Goal: Information Seeking & Learning: Learn about a topic

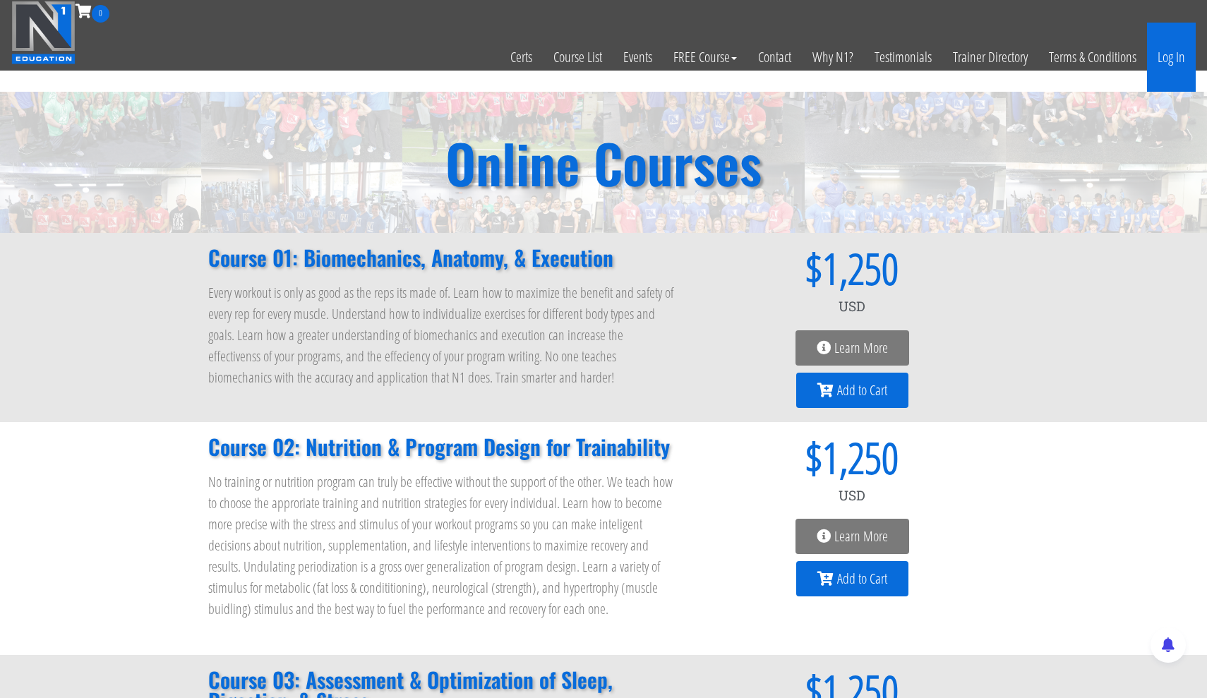
click at [1177, 66] on link "Log In" at bounding box center [1171, 57] width 49 height 69
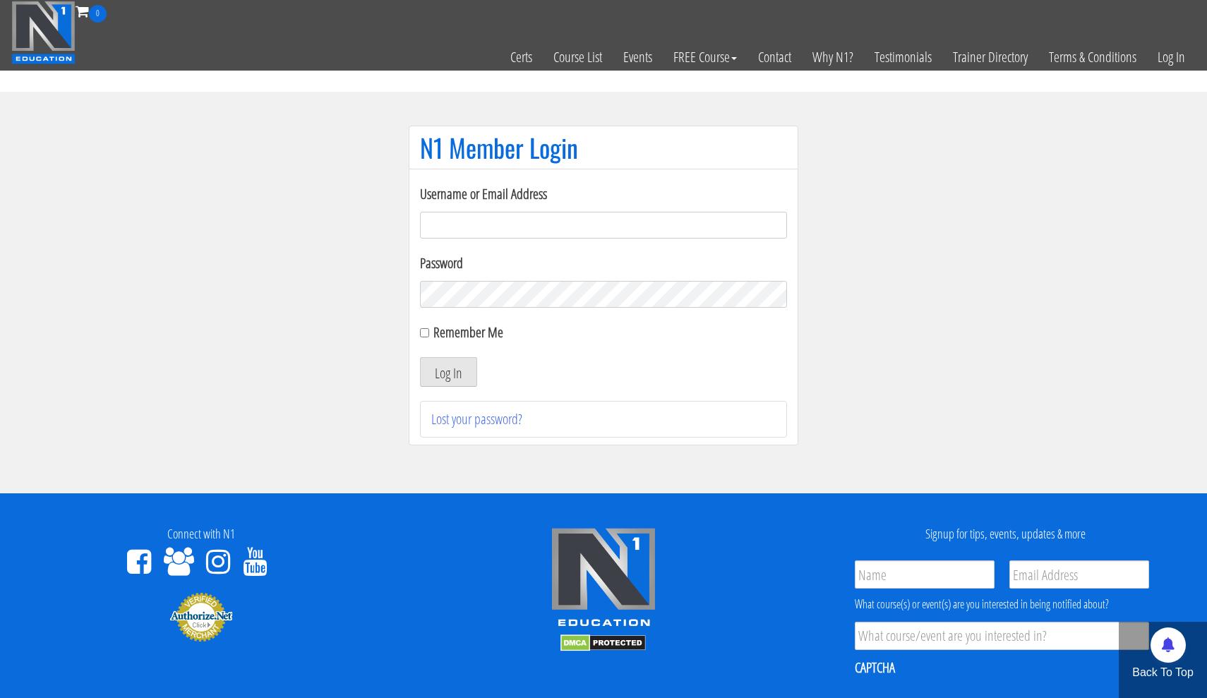
type input "[EMAIL_ADDRESS][DOMAIN_NAME]"
click at [453, 371] on button "Log In" at bounding box center [448, 372] width 57 height 30
click at [430, 337] on div "Remember Me" at bounding box center [603, 332] width 367 height 21
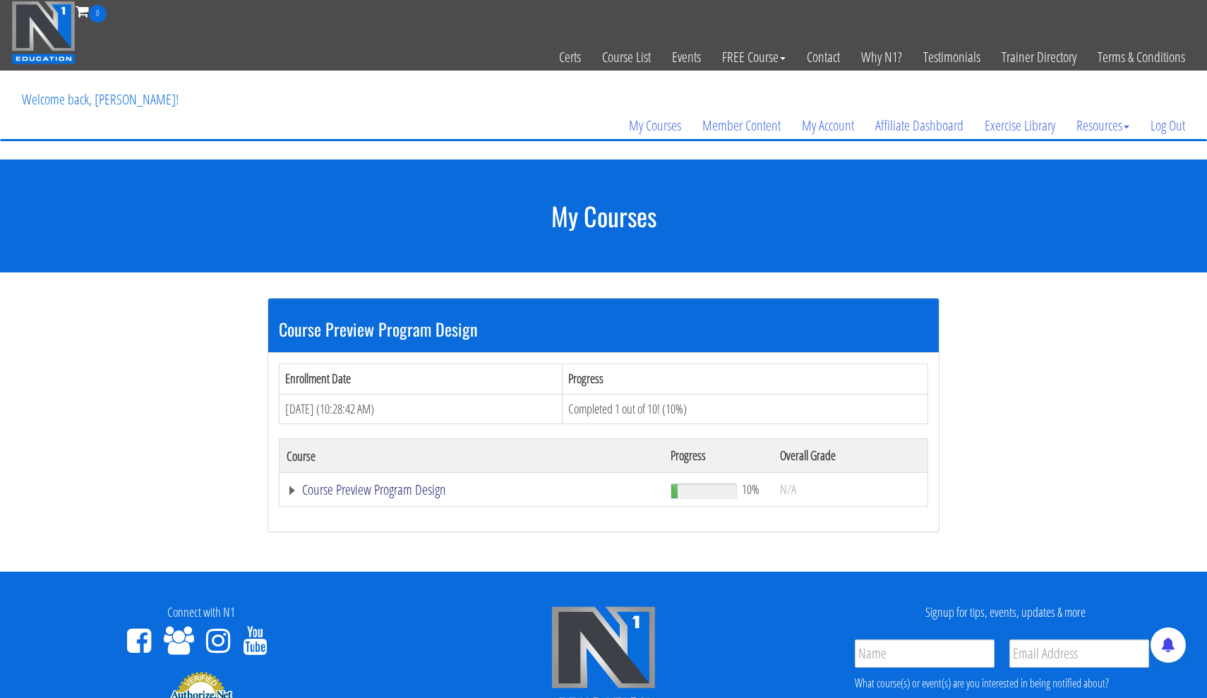
click at [349, 491] on link "Course Preview Program Design" at bounding box center [472, 490] width 370 height 14
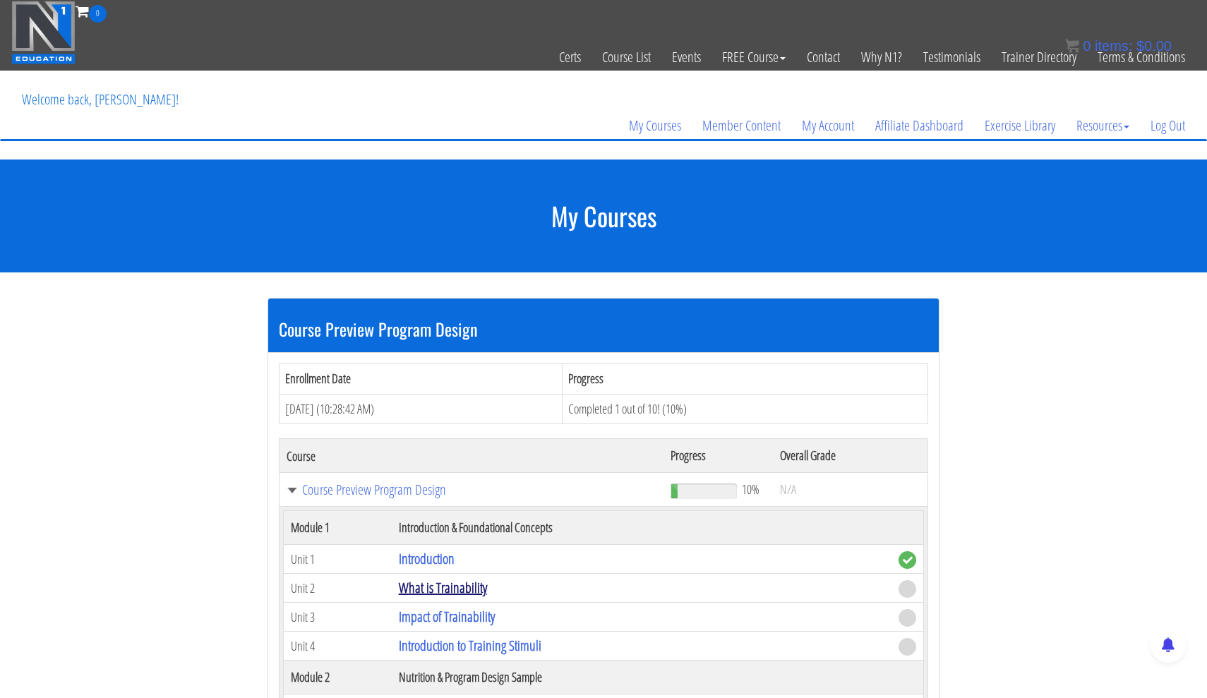
click at [426, 586] on link "What is Trainability" at bounding box center [443, 587] width 88 height 19
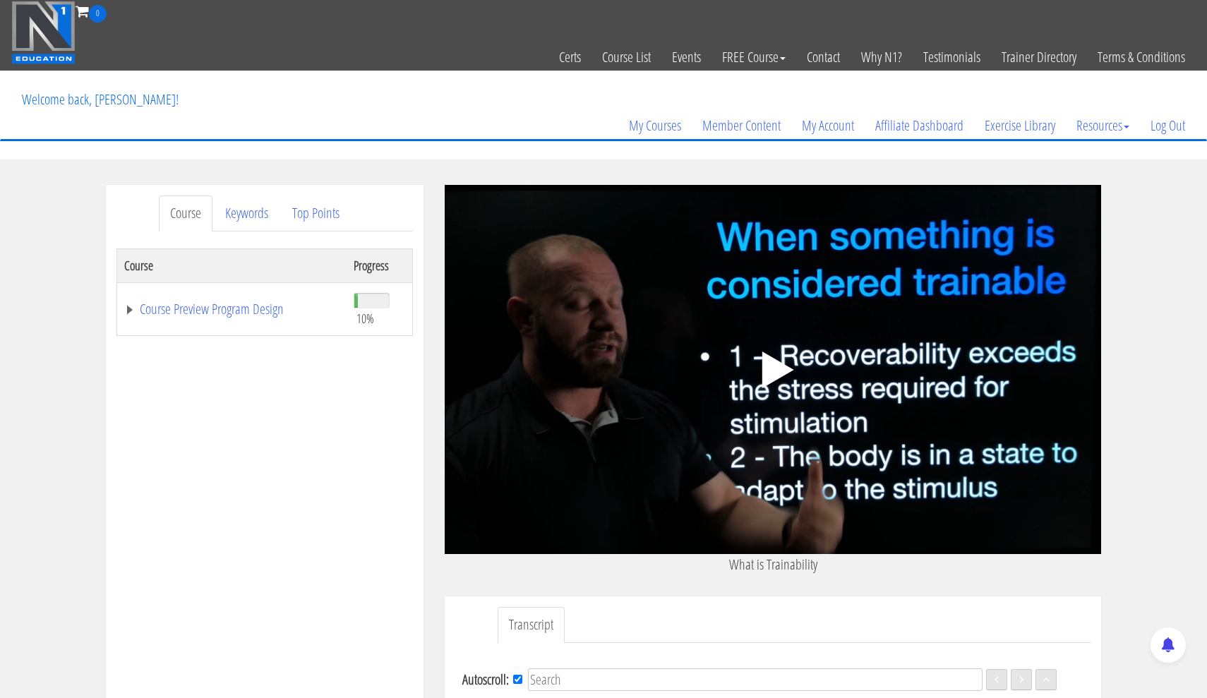
click at [766, 368] on polygon at bounding box center [778, 370] width 32 height 37
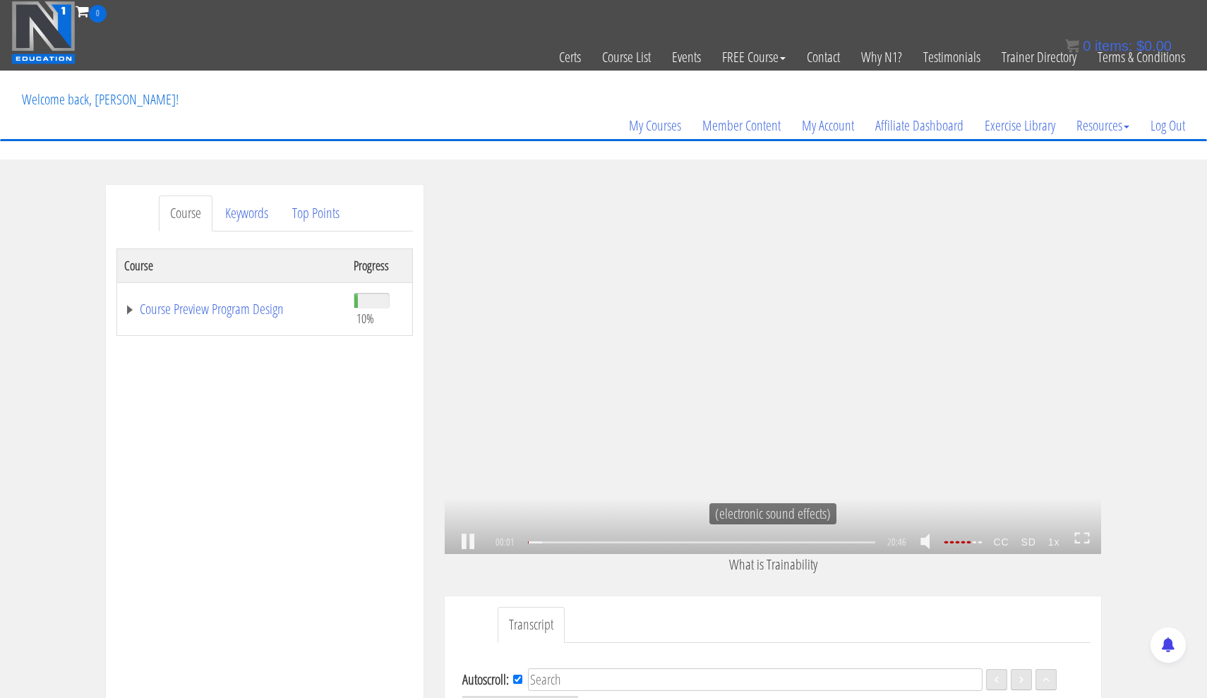
click at [1083, 536] on icon at bounding box center [1082, 538] width 16 height 12
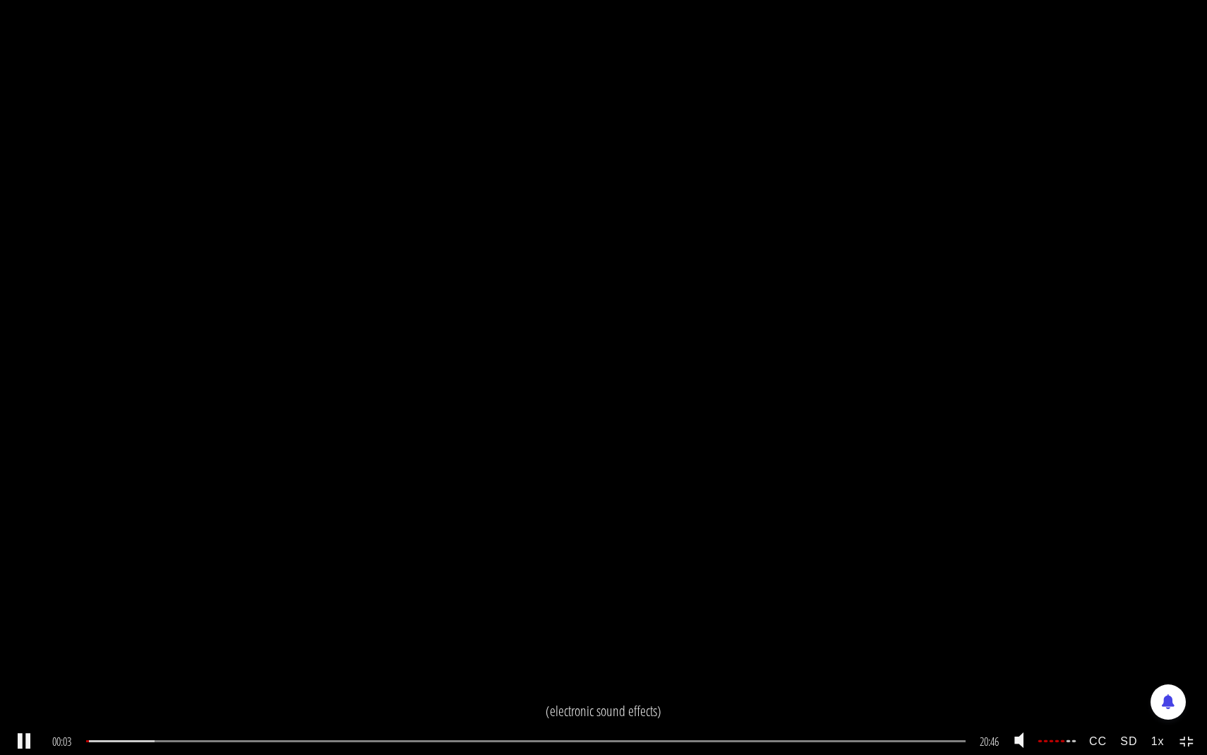
click at [1107, 697] on strong "CC" at bounding box center [1097, 741] width 31 height 26
click at [1126, 697] on link "English" at bounding box center [1147, 706] width 112 height 32
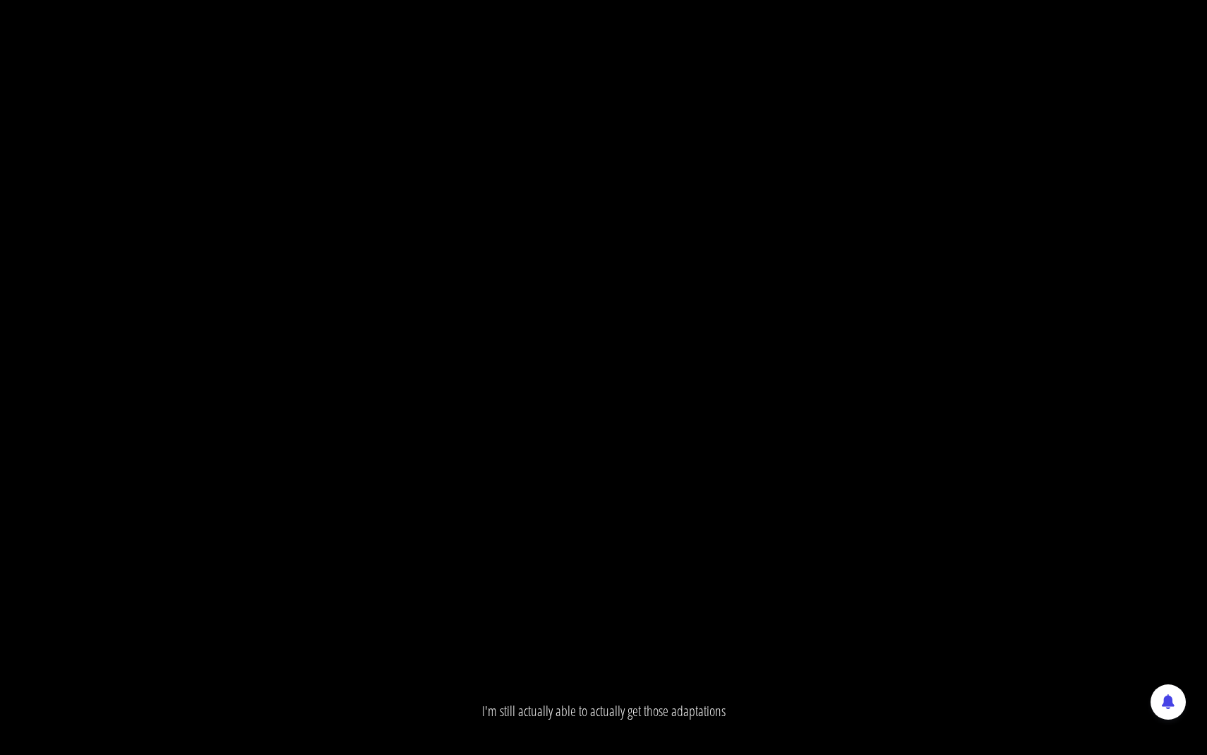
click at [1097, 528] on div ".a{fill:#000;opacity:0.65;}.b{fill:#fff;opacity:1.0;} .fp-color-play{opacity:0.…" at bounding box center [603, 377] width 1207 height 755
click at [769, 338] on div ".a{fill:#000;opacity:0.65;}.b{fill:#fff;opacity:1.0;} .fp-color-play{opacity:0.…" at bounding box center [603, 377] width 1207 height 755
click at [1206, 367] on div ".a{fill:#000;opacity:0.65;}.b{fill:#fff;opacity:1.0;} .fp-color-play{opacity:0.…" at bounding box center [603, 377] width 1207 height 755
click at [788, 431] on div ".a{fill:#000;opacity:0.65;}.b{fill:#fff;opacity:1.0;} .fp-color-play{opacity:0.…" at bounding box center [603, 377] width 1207 height 755
click at [787, 433] on div ".a{fill:#000;opacity:0.65;}.b{fill:#fff;opacity:1.0;} .fp-color-play{opacity:0.…" at bounding box center [603, 377] width 1207 height 755
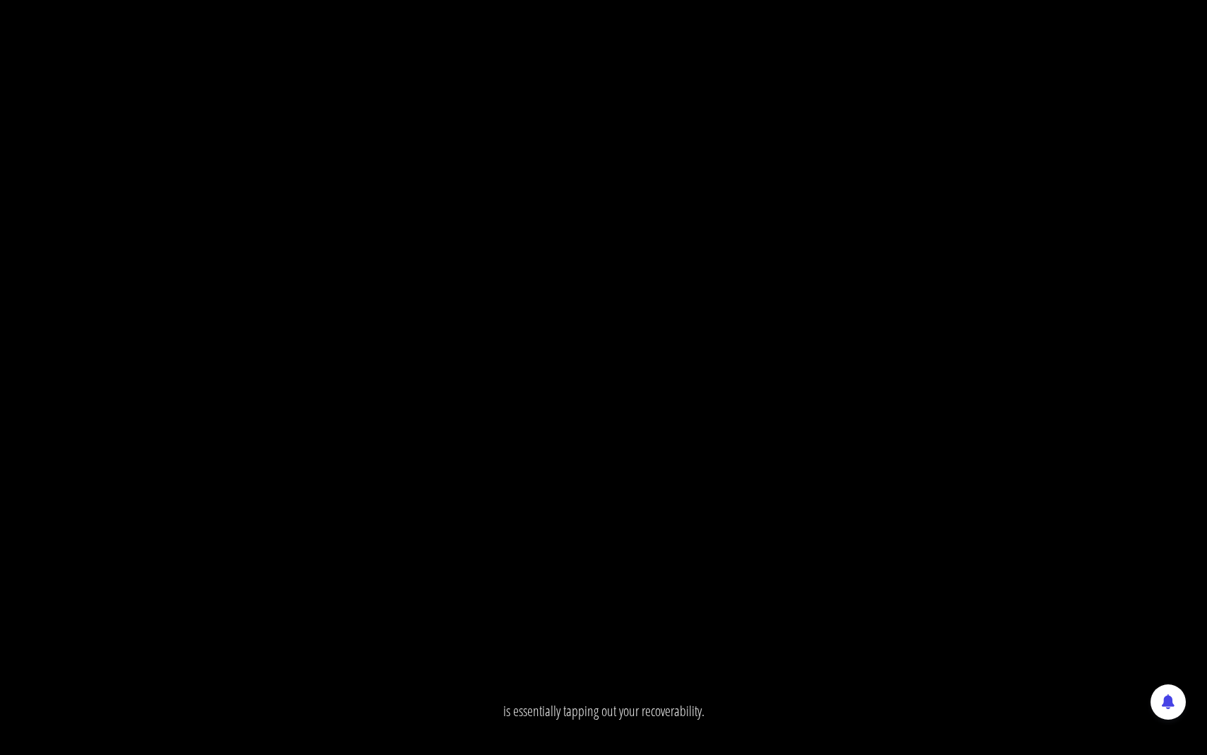
click at [769, 439] on div ".a{fill:#000;opacity:0.65;}.b{fill:#fff;opacity:1.0;} .fp-color-play{opacity:0.…" at bounding box center [603, 377] width 1207 height 755
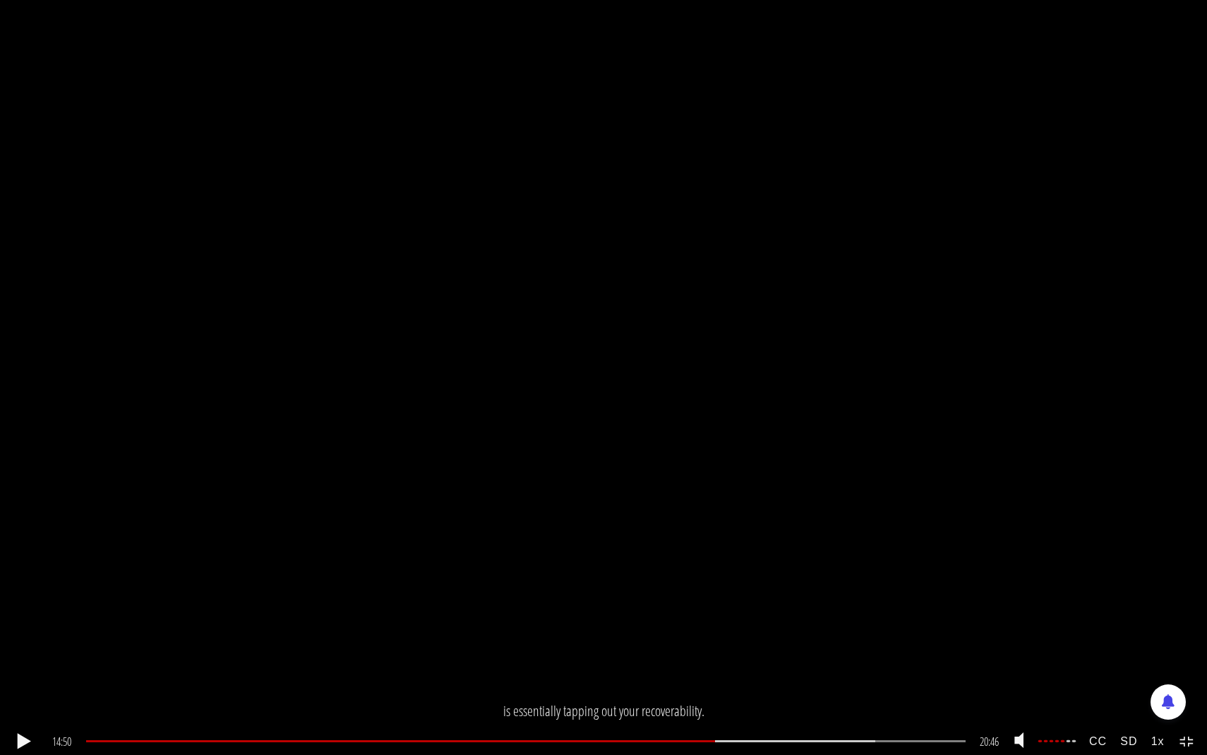
click at [666, 620] on div ".a{fill:#000;opacity:0.65;}.b{fill:#fff;opacity:1.0;} .fp-color-play{opacity:0.…" at bounding box center [603, 377] width 1207 height 755
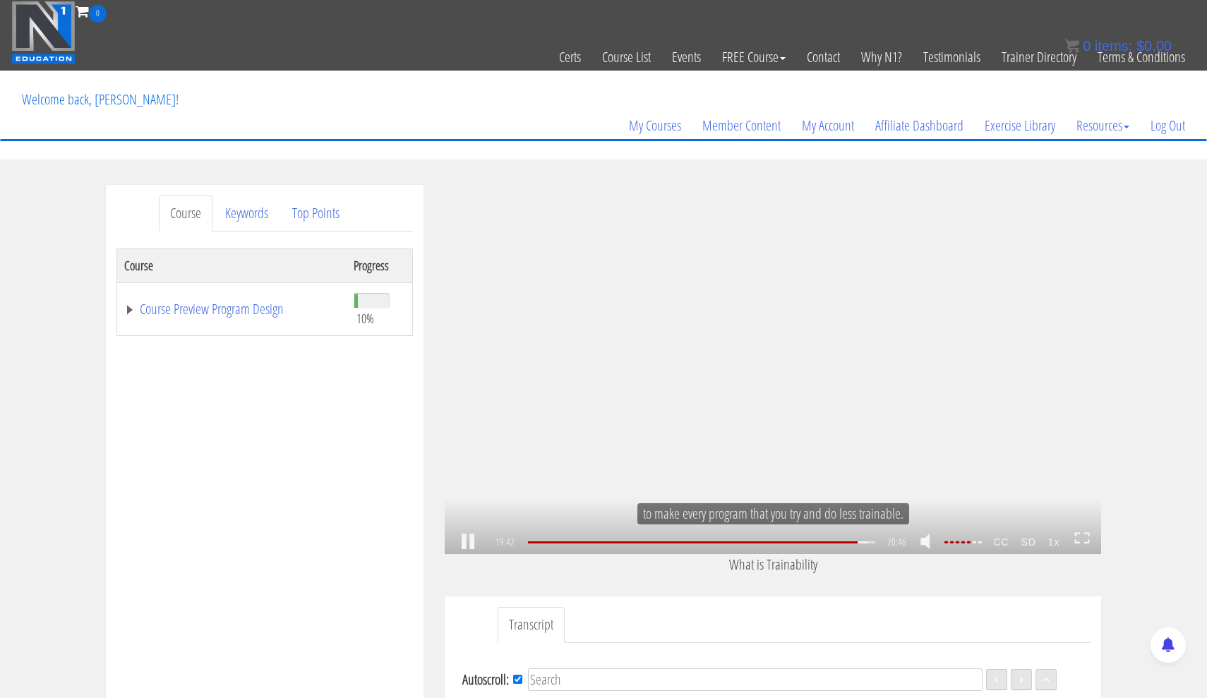
scroll to position [3127, 0]
click at [1056, 550] on strong "1x" at bounding box center [1054, 542] width 24 height 23
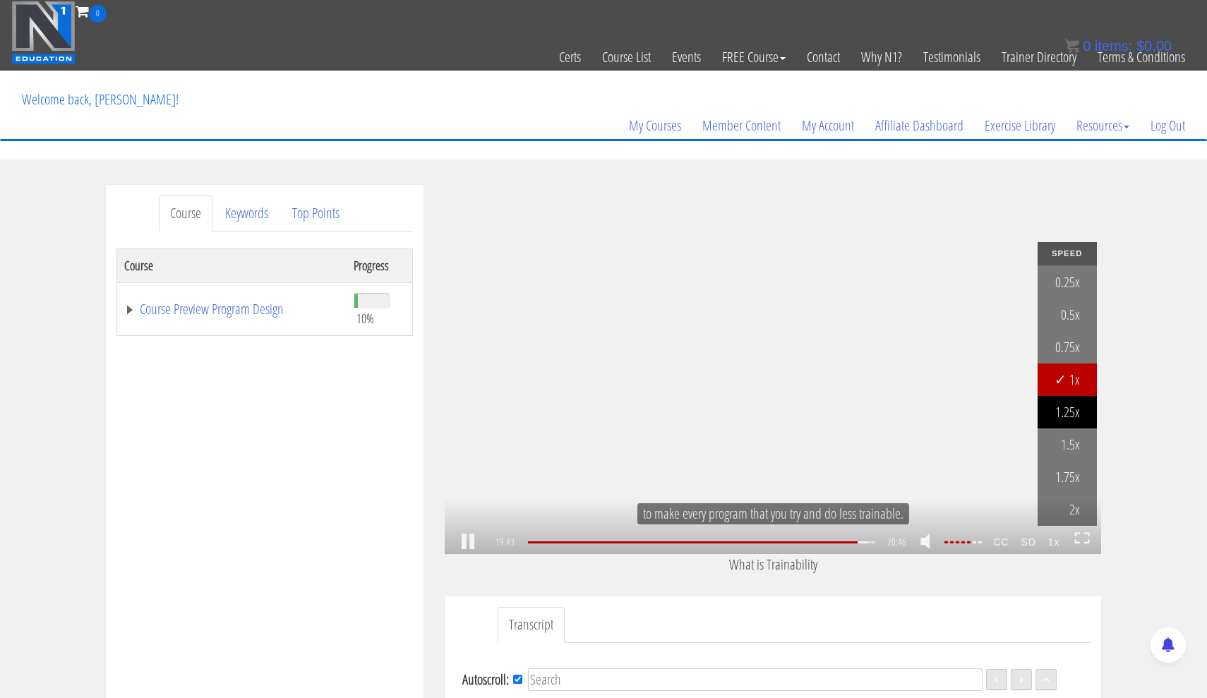
click at [1079, 408] on link "1.25x" at bounding box center [1067, 412] width 59 height 32
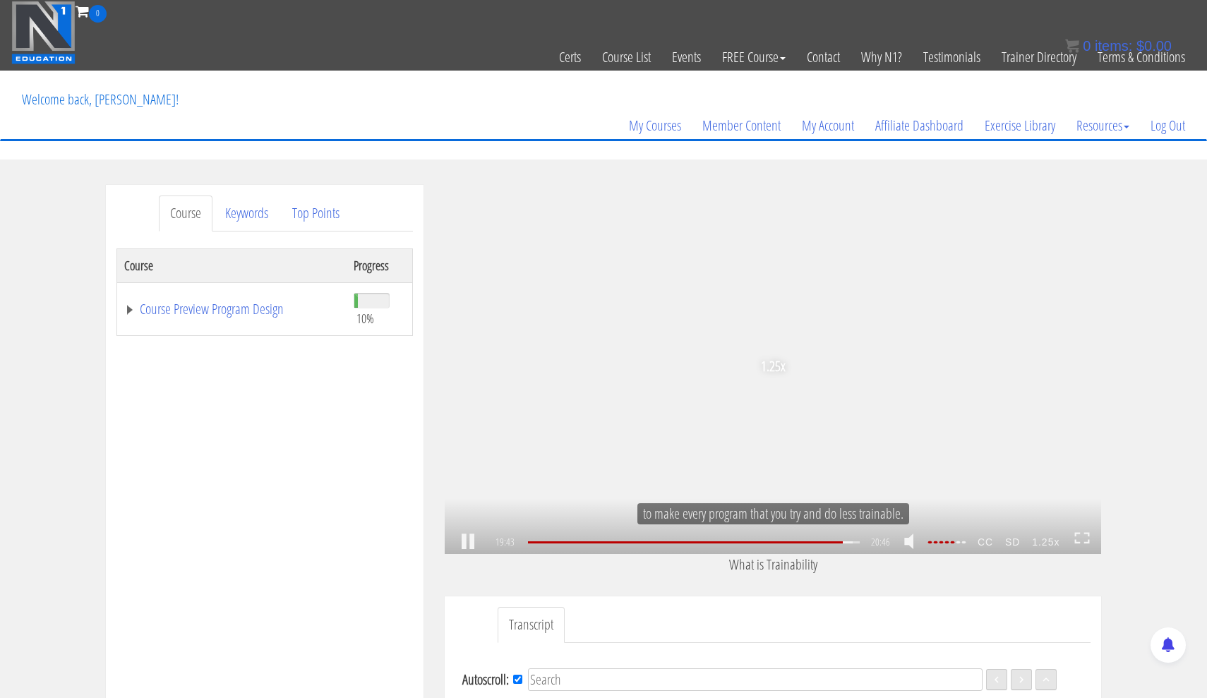
click at [1087, 542] on icon at bounding box center [1082, 538] width 16 height 12
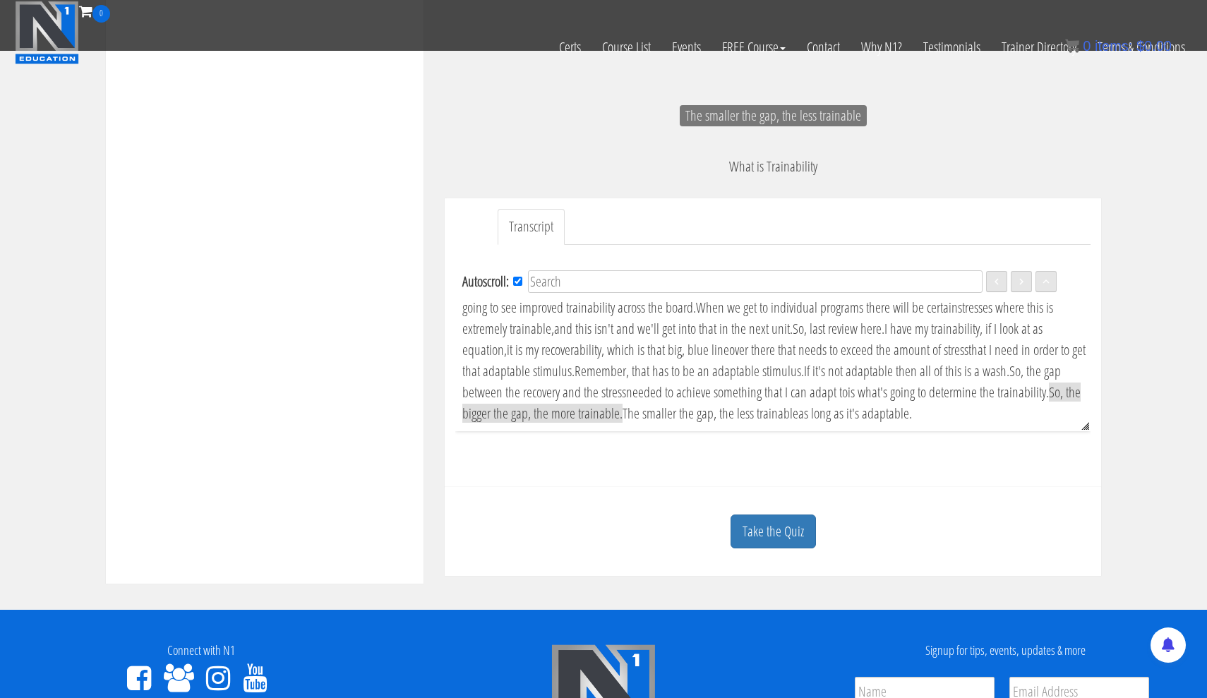
scroll to position [340, 0]
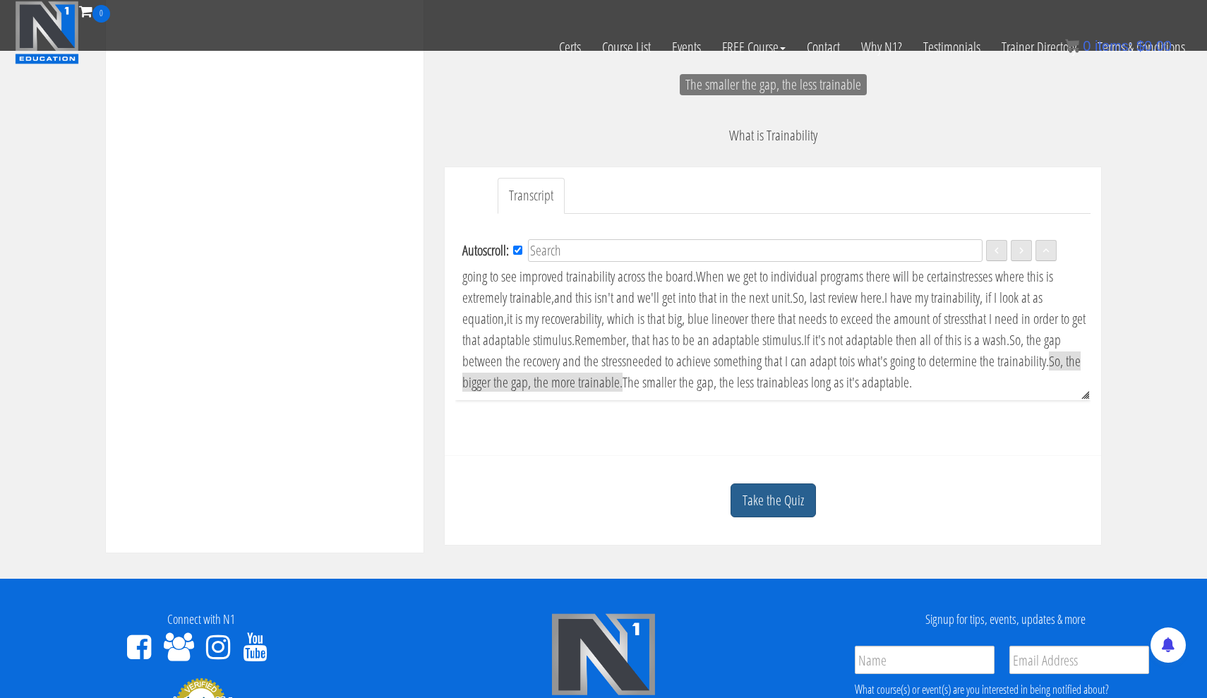
click at [801, 493] on link "Take the Quiz" at bounding box center [773, 501] width 85 height 35
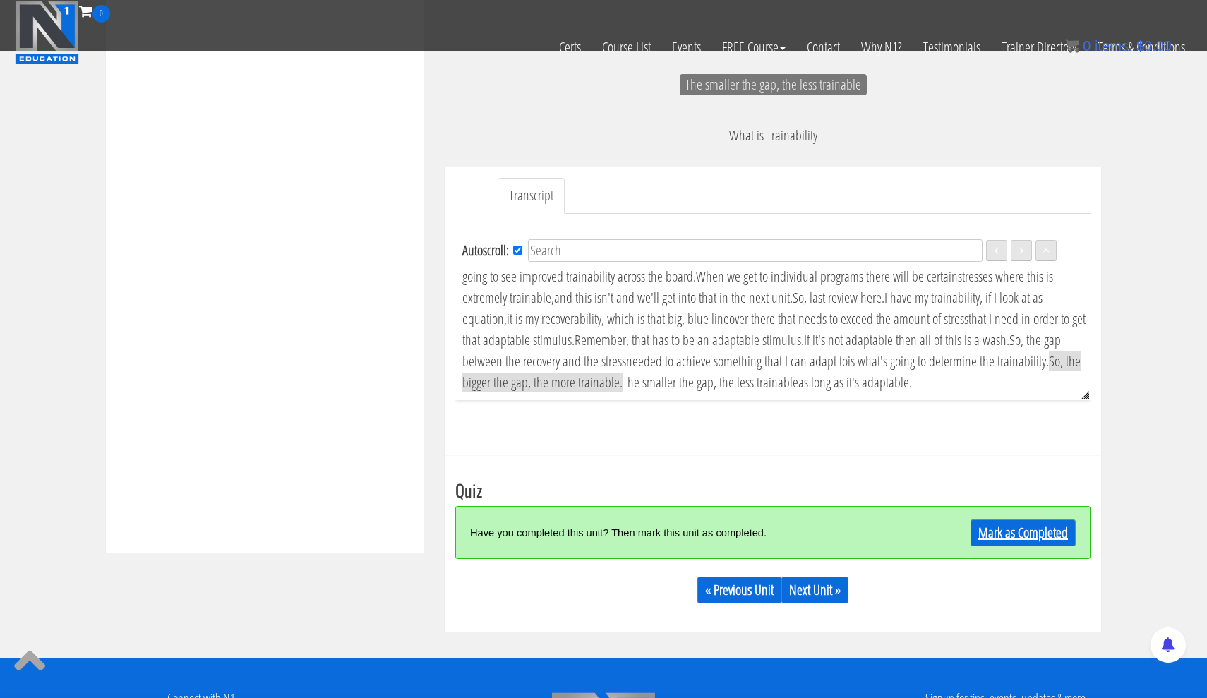
click at [984, 536] on link "Mark as Completed" at bounding box center [1023, 533] width 105 height 27
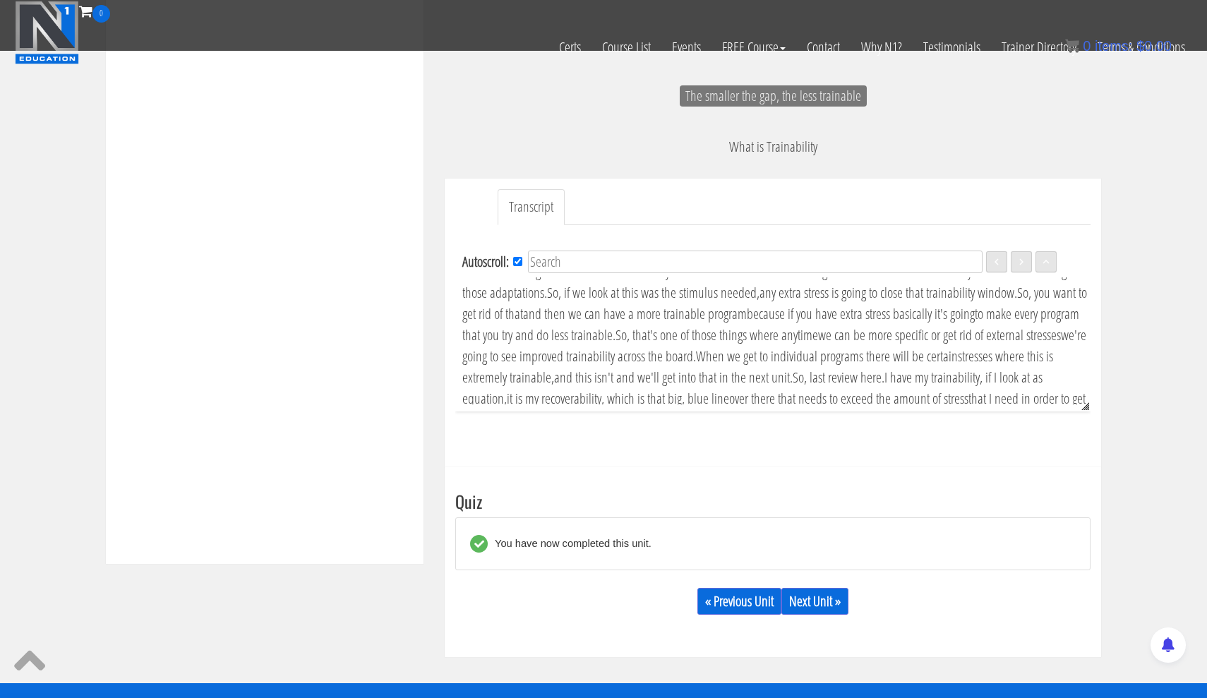
scroll to position [343, 0]
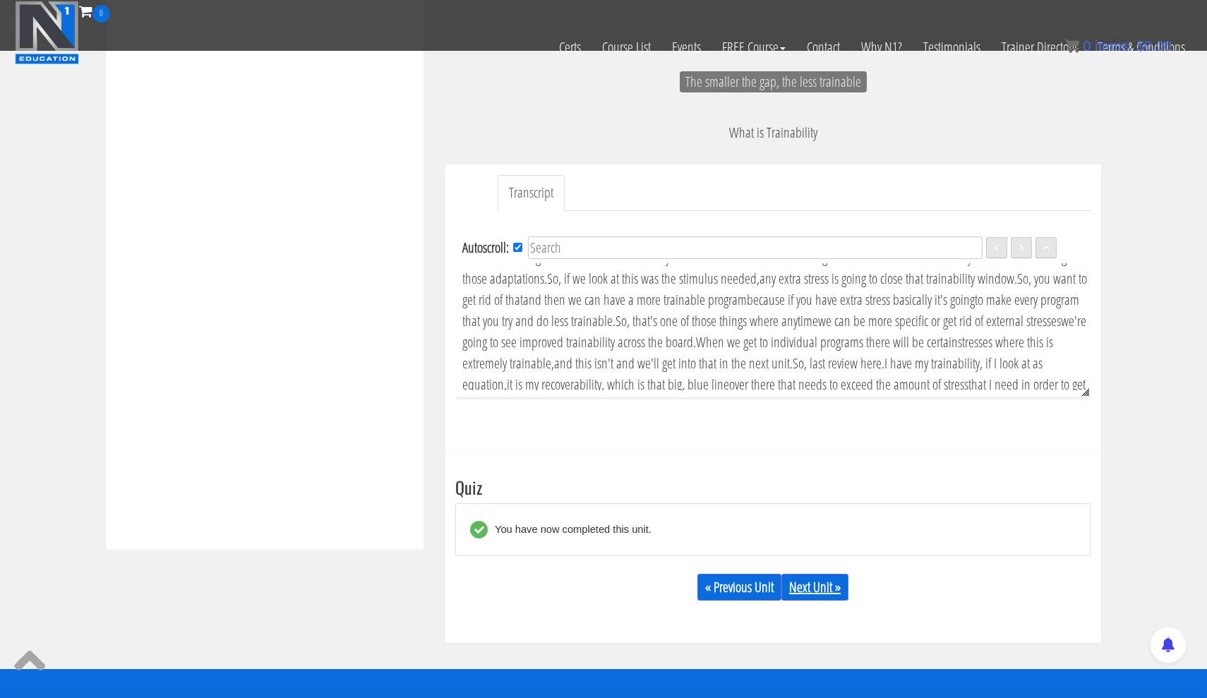
click at [829, 579] on link "Next Unit »" at bounding box center [814, 587] width 67 height 27
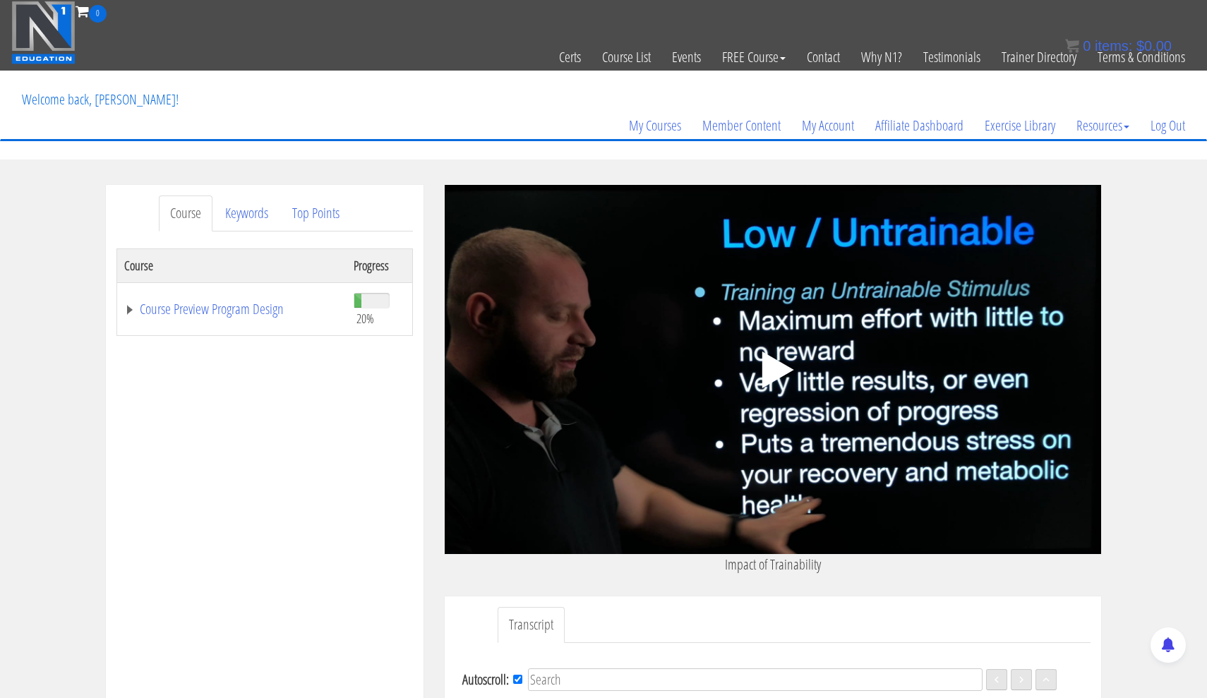
click at [780, 365] on polygon at bounding box center [778, 370] width 32 height 37
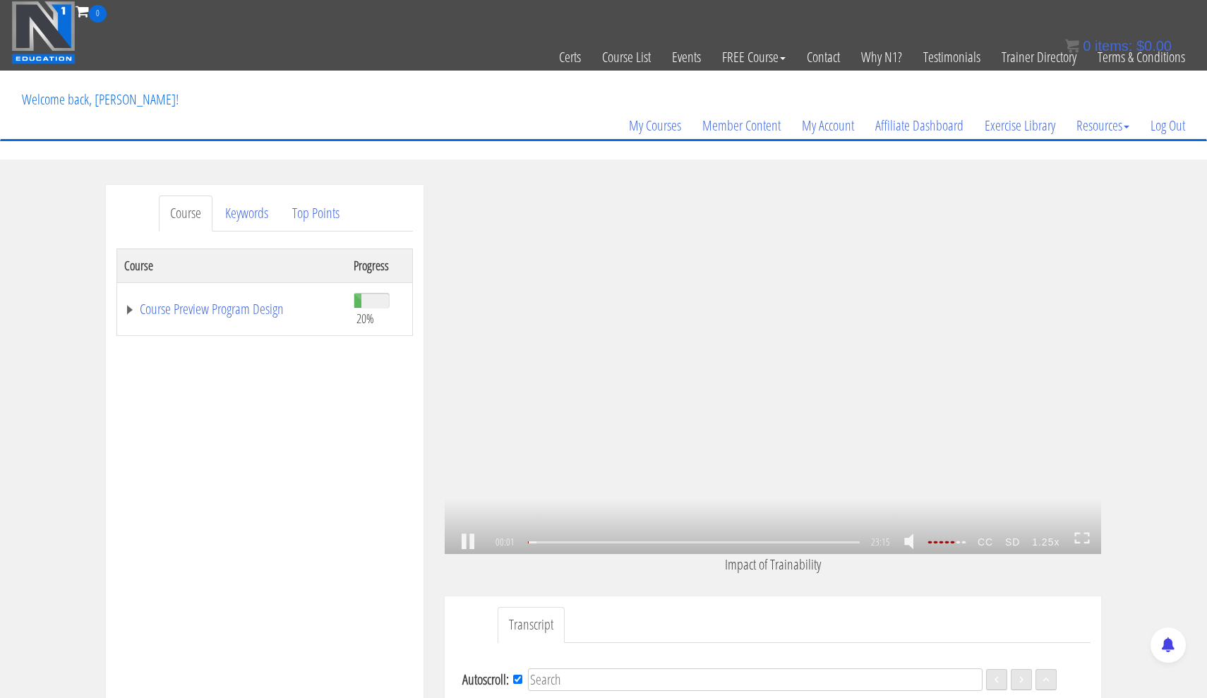
click at [776, 366] on rect at bounding box center [778, 369] width 6 height 19
